Goal: Information Seeking & Learning: Learn about a topic

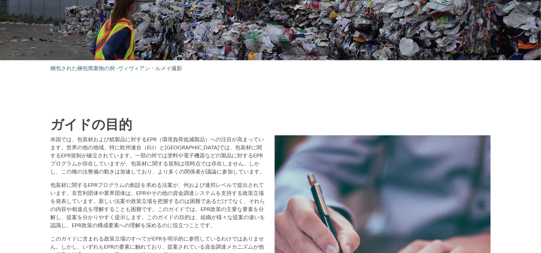
scroll to position [637, 0]
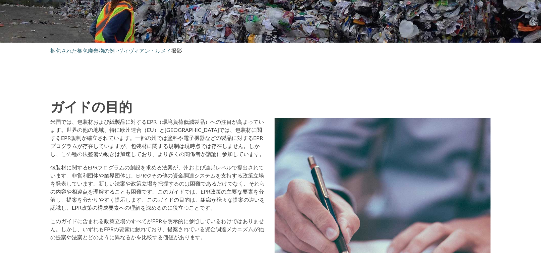
click at [170, 165] on font "包装材に関するEPRプログラムの創設を求める法案が、州および連邦レベルで提出されています。非営利団体や業界団体は、EPRやその他の資金調達システムを支持する政…" at bounding box center [158, 187] width 215 height 47
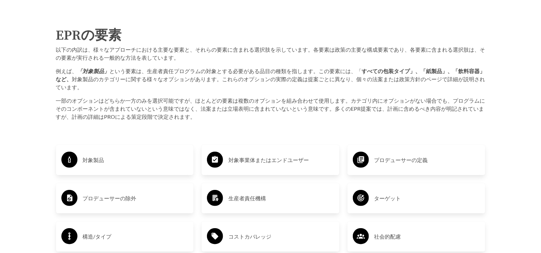
scroll to position [1039, 0]
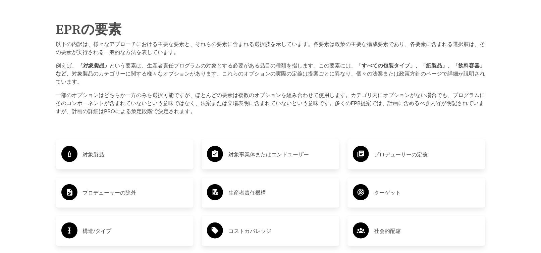
click at [93, 149] on div "対象製品" at bounding box center [124, 153] width 127 height 19
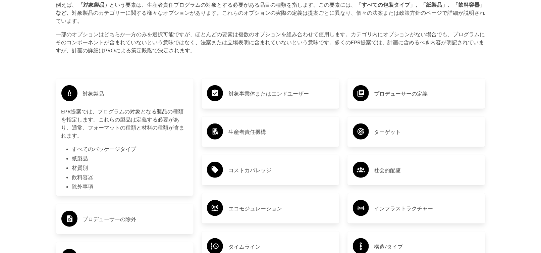
scroll to position [1106, 0]
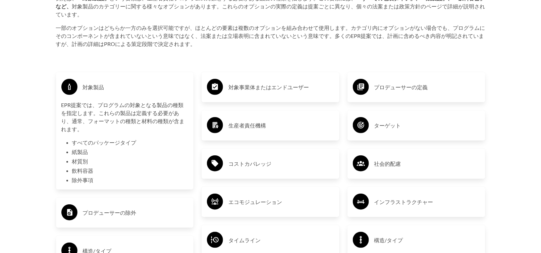
click at [93, 149] on li "紙製品" at bounding box center [130, 152] width 116 height 8
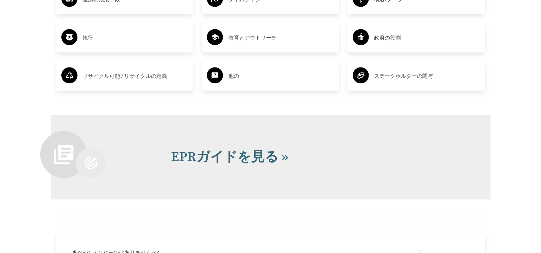
scroll to position [1408, 0]
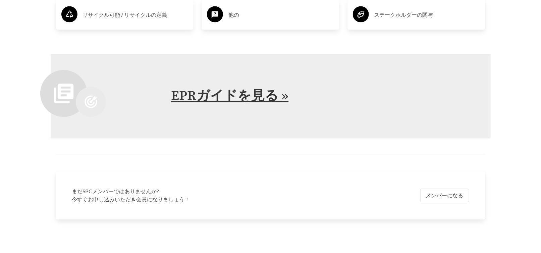
click at [243, 102] on font "EPRガイドを見る »" at bounding box center [229, 96] width 117 height 17
type input "Sign Up"
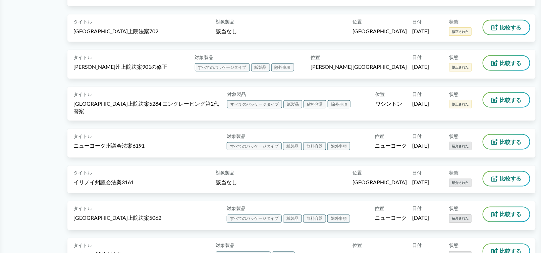
scroll to position [369, 0]
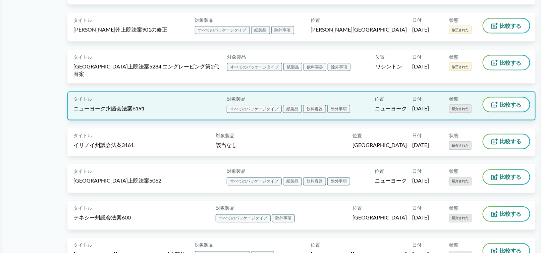
click at [185, 98] on div "タイトル ニューヨーク州議会法案6191" at bounding box center [148, 106] width 150 height 17
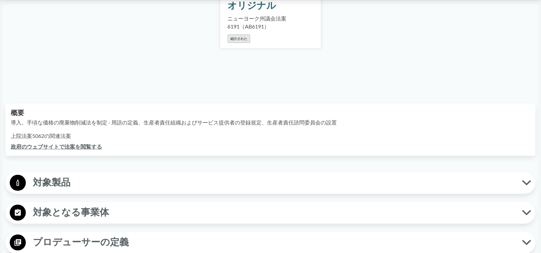
scroll to position [134, 0]
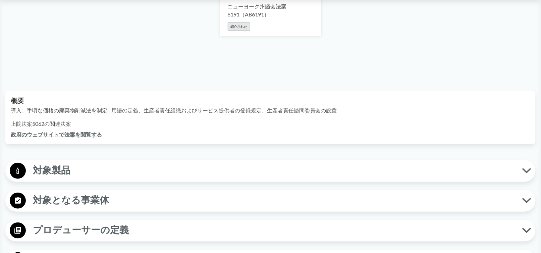
click at [189, 170] on span "対象製品" at bounding box center [274, 170] width 496 height 15
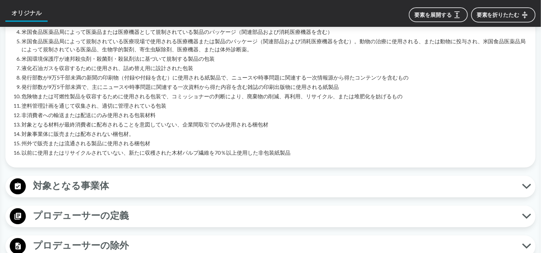
scroll to position [503, 0]
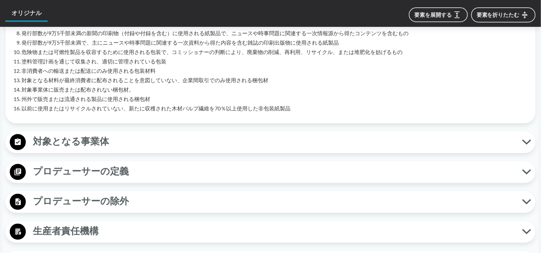
click at [176, 144] on span "対象となる事業体" at bounding box center [274, 141] width 496 height 15
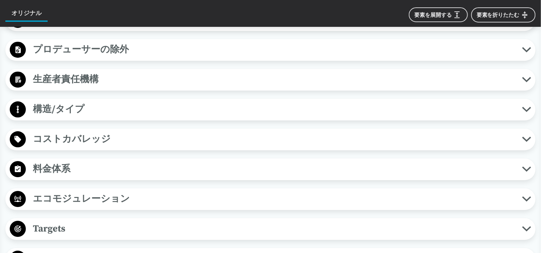
scroll to position [771, 0]
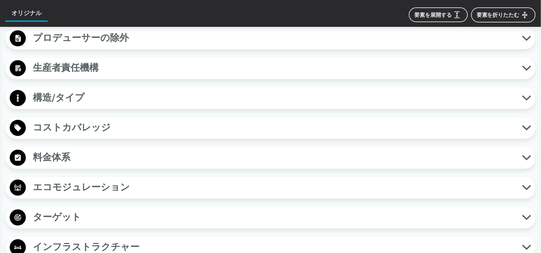
click at [173, 93] on span "構造/タイプ" at bounding box center [274, 97] width 496 height 15
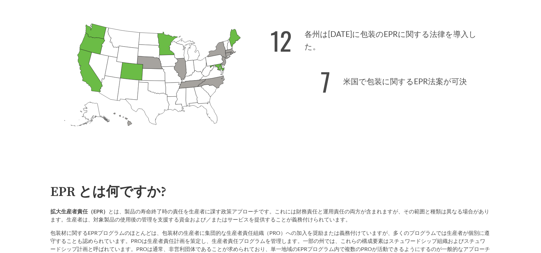
scroll to position [302, 0]
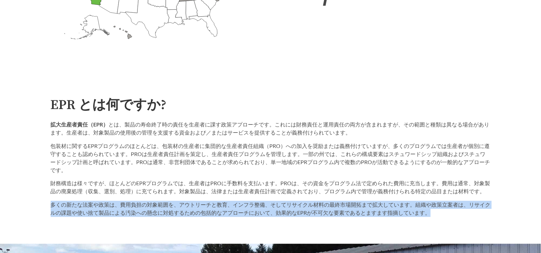
drag, startPoint x: 450, startPoint y: 215, endPoint x: 50, endPoint y: 204, distance: 400.3
click at [51, 204] on p "多くの新たな法案や政策は、費用負担の対象範囲を、アウトリーチと教育、インフラ整備、そしてリサイクル材料の最終市場開拓まで拡大しています。組織や政策立案者は、リ…" at bounding box center [271, 209] width 440 height 16
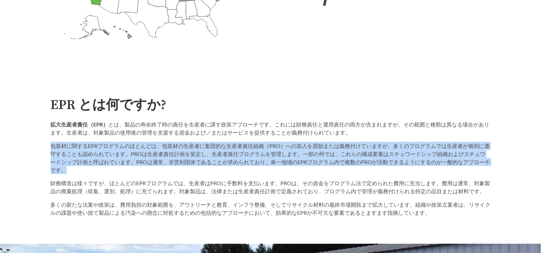
drag, startPoint x: 102, startPoint y: 173, endPoint x: 52, endPoint y: 148, distance: 55.8
click at [52, 148] on p "包装材に関するEPRプログラムのほとんどは、包装材の生産者に集団的な生産者責任組織（PRO）への加入を奨励または義務付けていますが、多くのプログラムでは生産者…" at bounding box center [271, 158] width 440 height 32
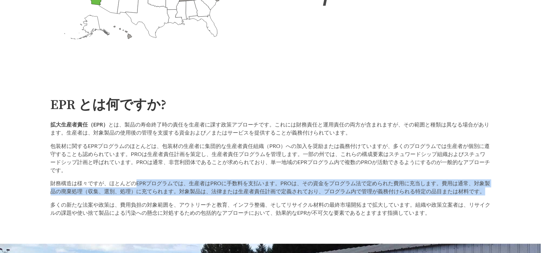
drag, startPoint x: 485, startPoint y: 190, endPoint x: 136, endPoint y: 182, distance: 349.4
click at [136, 182] on p "財務構造は様々ですが、ほとんどのEPRプログラムでは、生産者はPROに手数料を支払います。PROは、その資金をプログラム法で定められた費用に充当します。費用は…" at bounding box center [271, 187] width 440 height 16
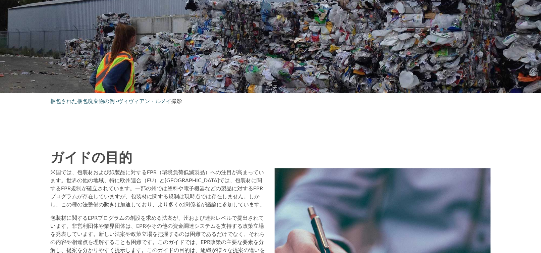
scroll to position [637, 0]
